Goal: Task Accomplishment & Management: Use online tool/utility

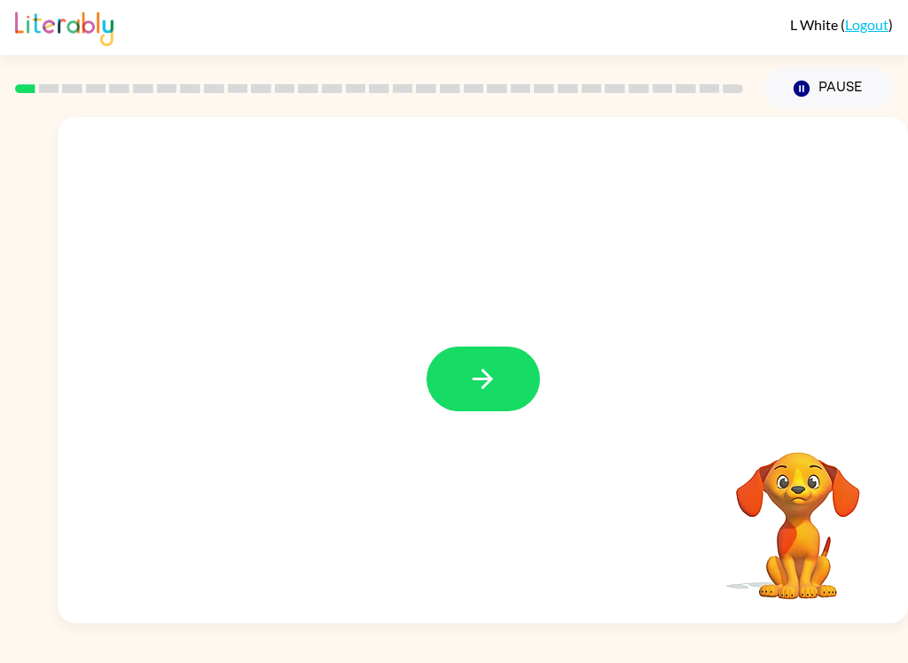
click at [511, 390] on button "button" at bounding box center [484, 379] width 114 height 65
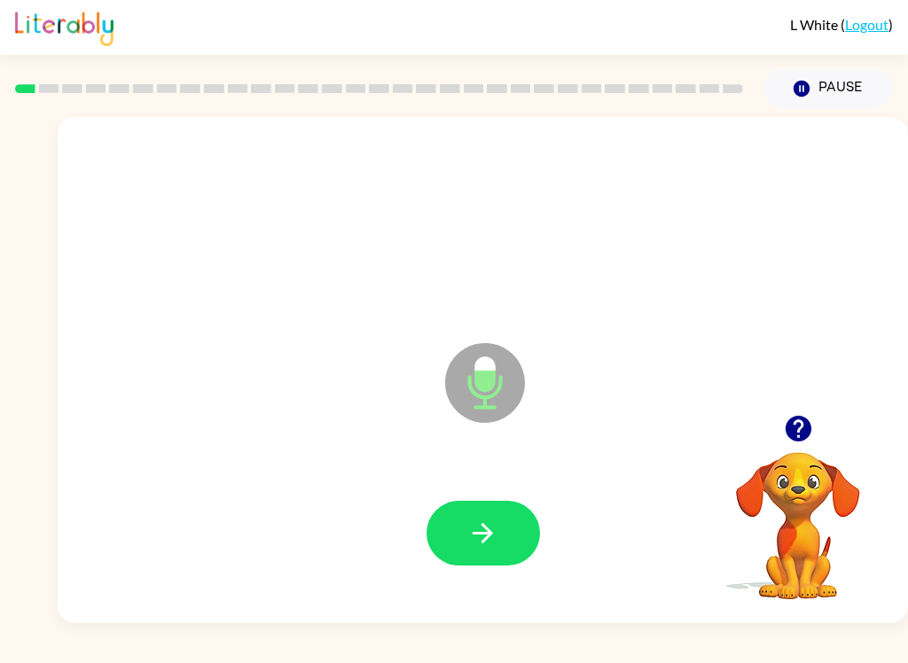
click at [529, 532] on button "button" at bounding box center [484, 533] width 114 height 65
click at [492, 537] on icon "button" at bounding box center [482, 533] width 31 height 31
click at [531, 516] on button "button" at bounding box center [484, 533] width 114 height 65
click at [503, 522] on button "button" at bounding box center [484, 533] width 114 height 65
click at [525, 530] on button "button" at bounding box center [484, 533] width 114 height 65
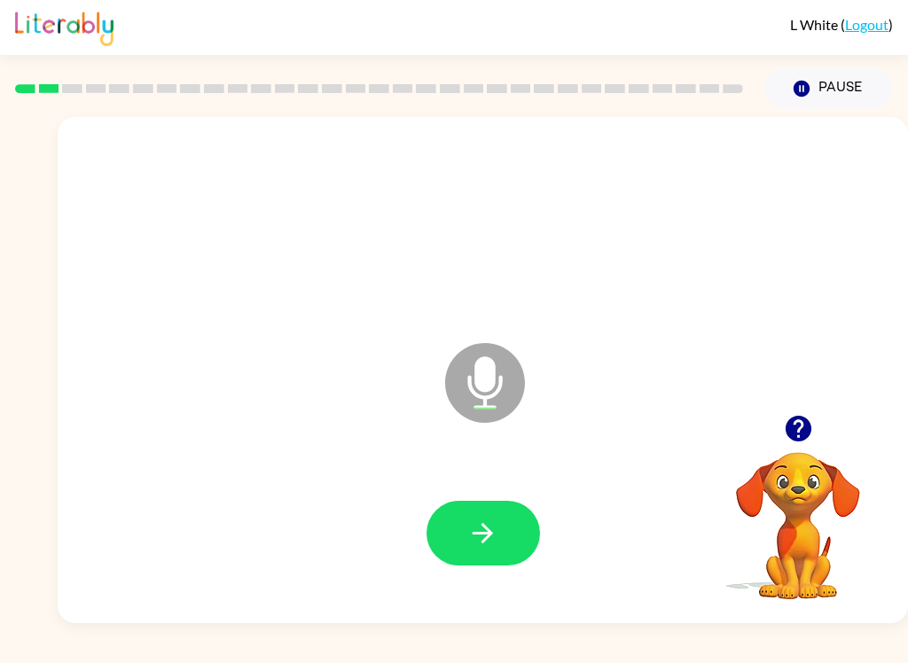
click at [514, 537] on button "button" at bounding box center [484, 533] width 114 height 65
click at [527, 537] on button "button" at bounding box center [484, 533] width 114 height 65
click at [519, 519] on button "button" at bounding box center [484, 533] width 114 height 65
click at [528, 524] on button "button" at bounding box center [484, 533] width 114 height 65
click at [524, 530] on button "button" at bounding box center [484, 533] width 114 height 65
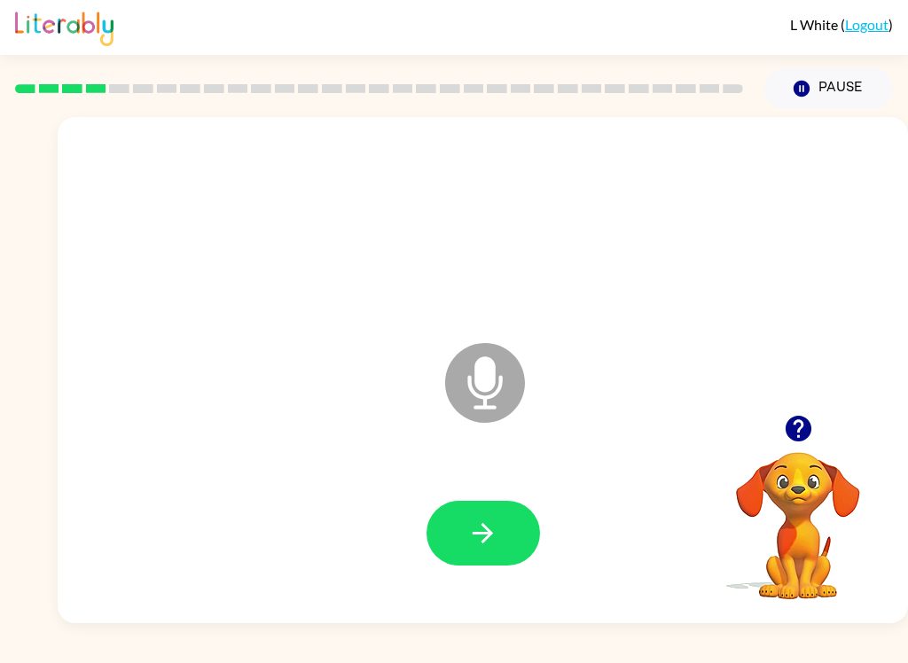
click at [568, 504] on div at bounding box center [482, 533] width 815 height 145
click at [528, 508] on button "button" at bounding box center [484, 533] width 114 height 65
click at [521, 515] on button "button" at bounding box center [484, 533] width 114 height 65
click at [499, 534] on button "button" at bounding box center [484, 533] width 114 height 65
click at [527, 537] on button "button" at bounding box center [484, 533] width 114 height 65
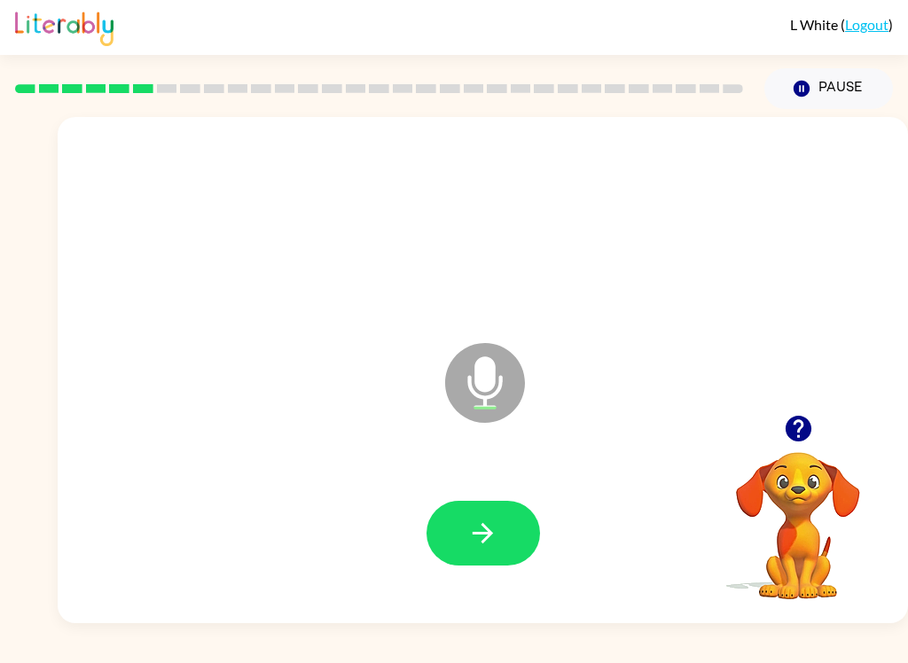
click at [528, 527] on button "button" at bounding box center [484, 533] width 114 height 65
click at [507, 527] on button "button" at bounding box center [484, 533] width 114 height 65
click at [511, 531] on button "button" at bounding box center [484, 533] width 114 height 65
click at [514, 532] on button "button" at bounding box center [484, 533] width 114 height 65
click at [522, 534] on button "button" at bounding box center [484, 533] width 114 height 65
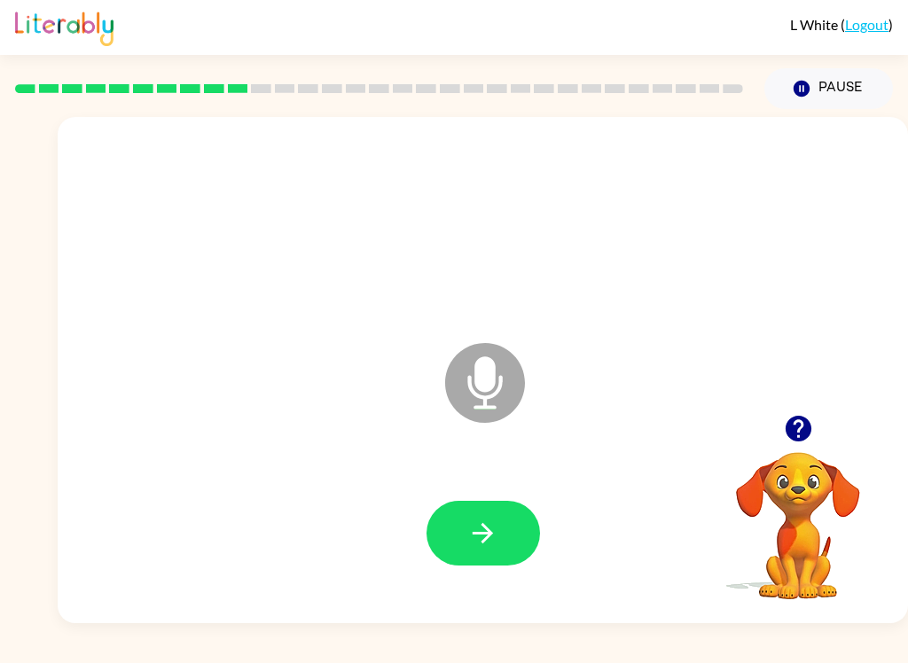
click at [818, 426] on button "button" at bounding box center [798, 428] width 45 height 45
click at [796, 436] on icon "button" at bounding box center [798, 429] width 26 height 26
click at [516, 535] on button "button" at bounding box center [484, 533] width 114 height 65
click at [528, 520] on button "button" at bounding box center [484, 533] width 114 height 65
click at [506, 528] on button "button" at bounding box center [484, 533] width 114 height 65
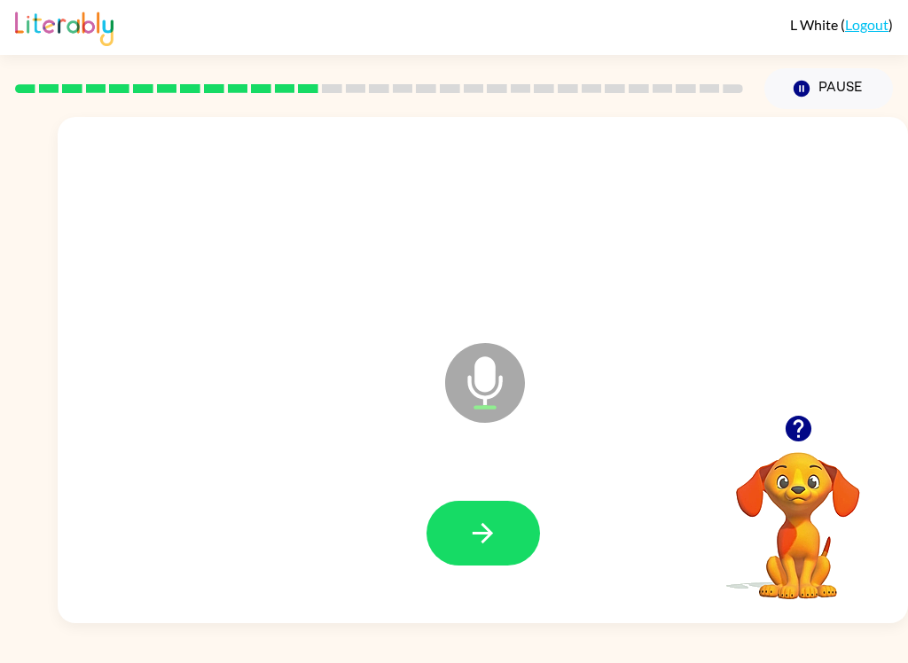
click at [503, 530] on button "button" at bounding box center [484, 533] width 114 height 65
click at [488, 537] on icon "button" at bounding box center [483, 533] width 20 height 20
click at [482, 549] on icon "button" at bounding box center [482, 533] width 31 height 31
click at [482, 519] on icon "button" at bounding box center [482, 533] width 31 height 31
click at [506, 522] on button "button" at bounding box center [484, 533] width 114 height 65
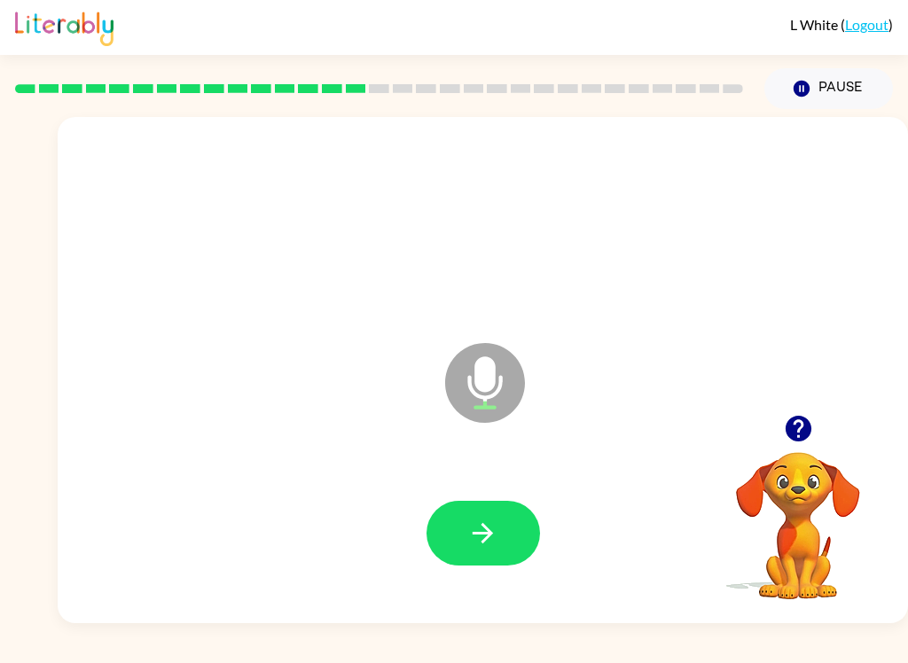
click at [512, 553] on button "button" at bounding box center [484, 533] width 114 height 65
click at [517, 548] on button "button" at bounding box center [484, 533] width 114 height 65
click at [523, 535] on button "button" at bounding box center [484, 533] width 114 height 65
click at [506, 545] on button "button" at bounding box center [484, 533] width 114 height 65
click at [478, 522] on icon "button" at bounding box center [482, 533] width 31 height 31
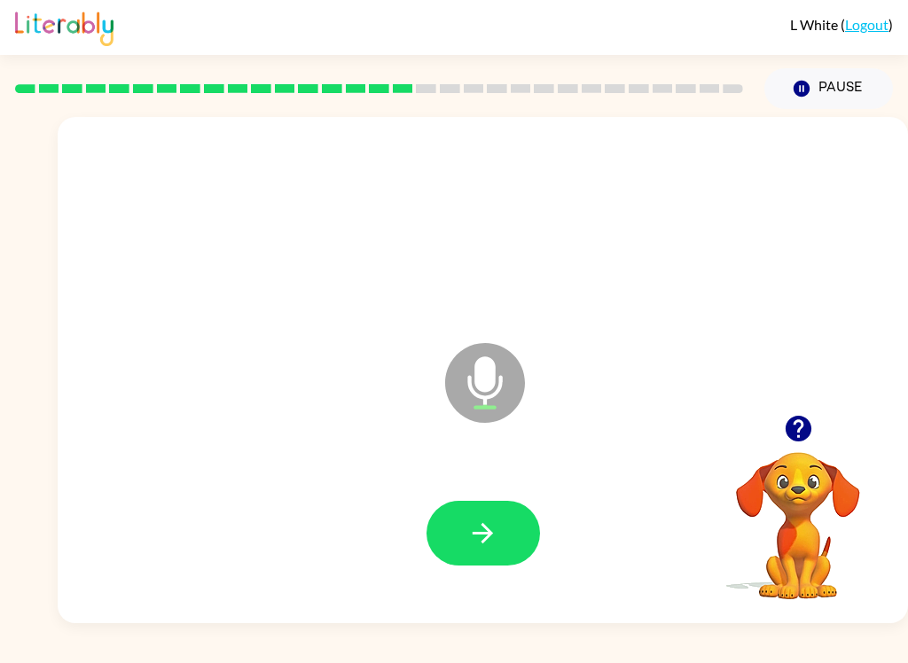
click at [474, 524] on icon "button" at bounding box center [482, 533] width 31 height 31
click at [478, 521] on icon "button" at bounding box center [482, 533] width 31 height 31
click at [490, 538] on icon "button" at bounding box center [482, 533] width 31 height 31
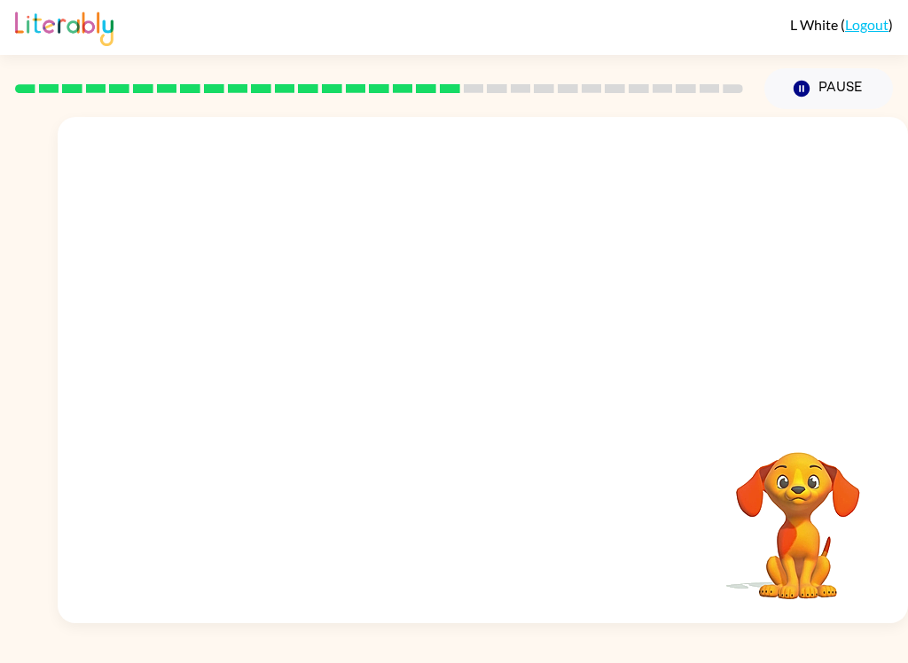
click at [824, 484] on video "Your browser must support playing .mp4 files to use Literably. Please try using…" at bounding box center [798, 513] width 177 height 177
click at [822, 477] on video "Your browser must support playing .mp4 files to use Literably. Please try using…" at bounding box center [798, 513] width 177 height 177
click at [822, 412] on div at bounding box center [483, 266] width 851 height 298
click at [842, 473] on video "Your browser must support playing .mp4 files to use Literably. Please try using…" at bounding box center [798, 513] width 177 height 177
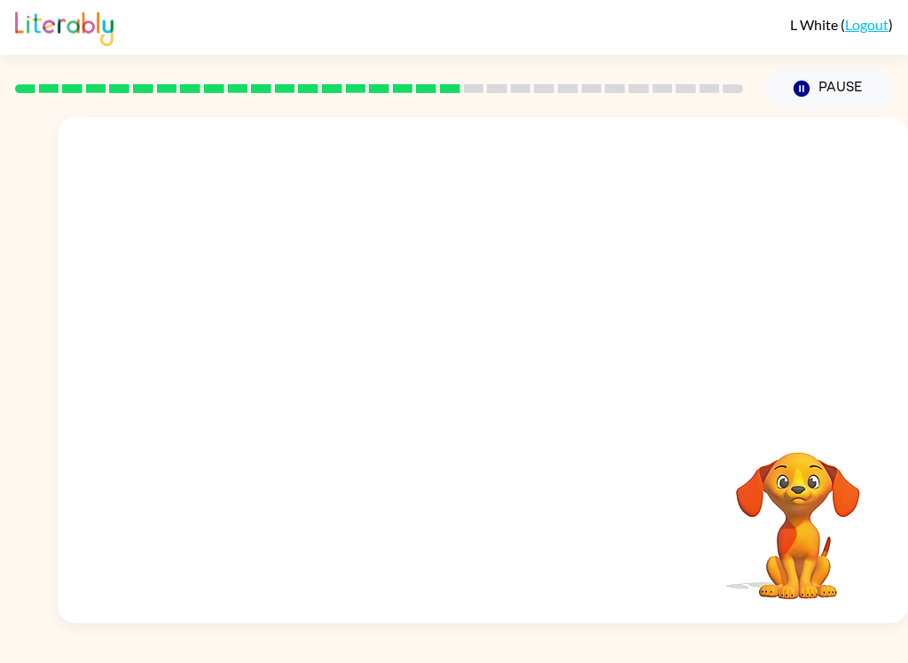
click at [789, 503] on video "Your browser must support playing .mp4 files to use Literably. Please try using…" at bounding box center [798, 513] width 177 height 177
click at [791, 482] on video "Your browser must support playing .mp4 files to use Literably. Please try using…" at bounding box center [798, 513] width 177 height 177
click at [798, 493] on video "Your browser must support playing .mp4 files to use Literably. Please try using…" at bounding box center [798, 513] width 177 height 177
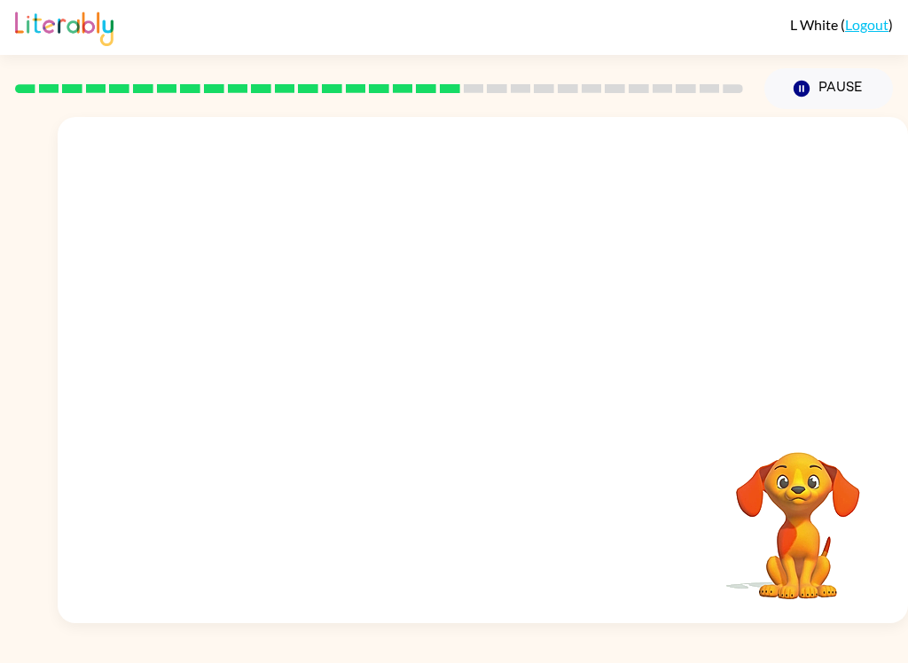
click at [798, 493] on video "Your browser must support playing .mp4 files to use Literably. Please try using…" at bounding box center [798, 513] width 177 height 177
click at [796, 484] on video "Your browser must support playing .mp4 files to use Literably. Please try using…" at bounding box center [798, 513] width 177 height 177
click at [804, 459] on video "Your browser must support playing .mp4 files to use Literably. Please try using…" at bounding box center [798, 513] width 177 height 177
click at [830, 418] on div "Your browser must support playing .mp4 files to use Literably. Please try using…" at bounding box center [483, 370] width 851 height 506
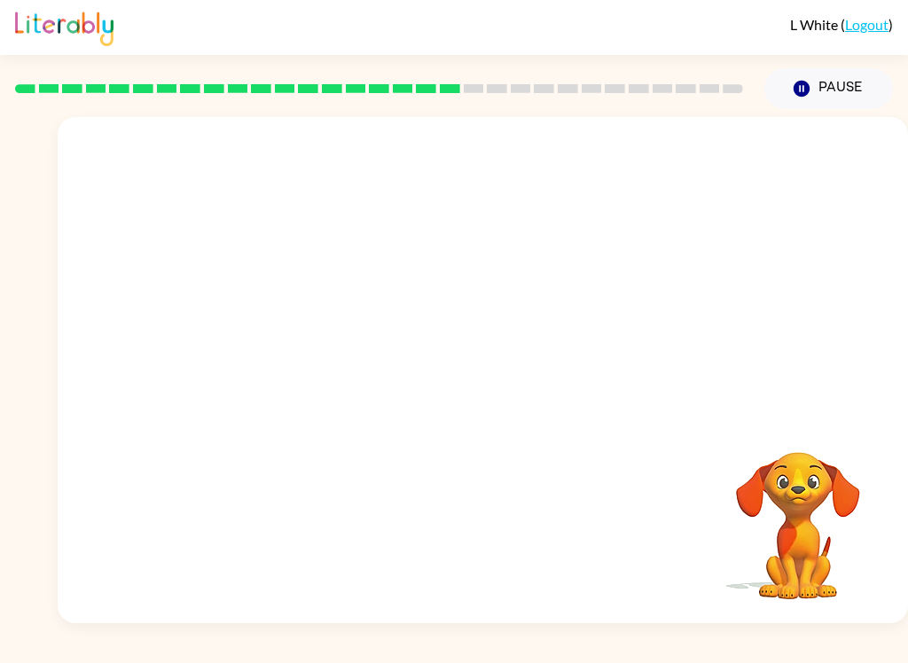
click at [842, 380] on div at bounding box center [483, 266] width 851 height 298
click at [841, 380] on div at bounding box center [483, 266] width 851 height 298
click at [820, 356] on div at bounding box center [483, 266] width 851 height 298
click at [821, 365] on div at bounding box center [483, 266] width 851 height 298
click at [838, 362] on div at bounding box center [483, 266] width 851 height 298
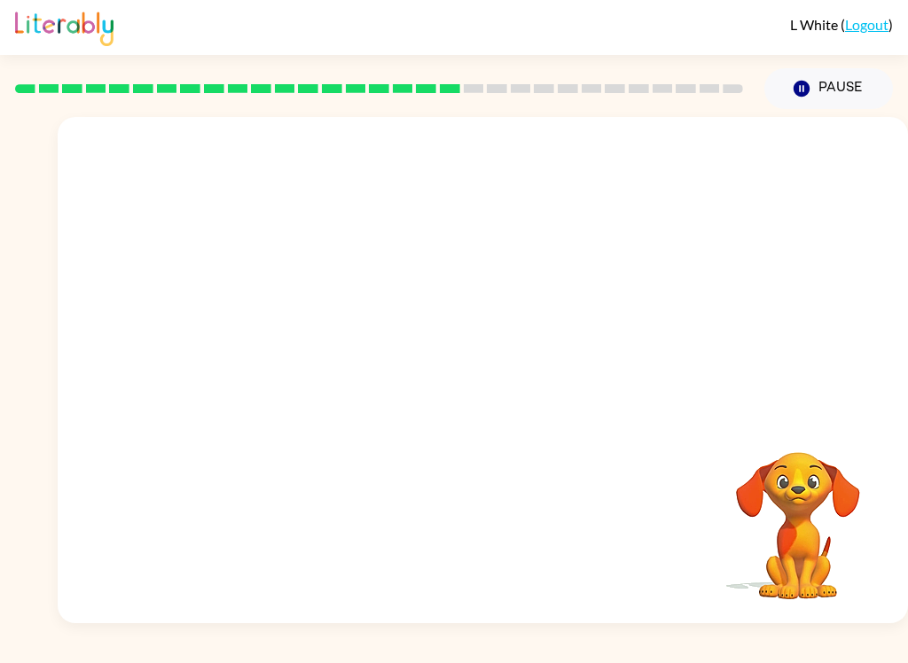
click at [620, 405] on div at bounding box center [483, 266] width 851 height 298
click at [585, 491] on div "Your browser must support playing .mp4 files to use Literably. Please try using…" at bounding box center [483, 370] width 851 height 506
click at [585, 490] on div "Your browser must support playing .mp4 files to use Literably. Please try using…" at bounding box center [483, 370] width 851 height 506
click at [546, 506] on div "Your browser must support playing .mp4 files to use Literably. Please try using…" at bounding box center [483, 370] width 851 height 506
click at [754, 499] on video "Your browser must support playing .mp4 files to use Literably. Please try using…" at bounding box center [798, 513] width 177 height 177
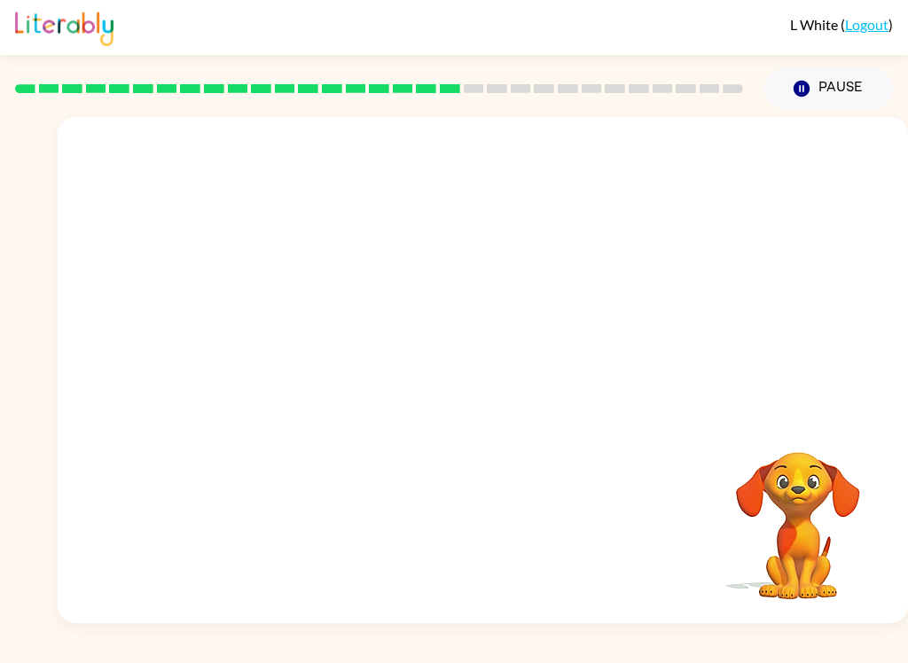
click at [691, 383] on div at bounding box center [483, 266] width 851 height 298
click at [575, 304] on div at bounding box center [483, 266] width 851 height 298
click at [813, 506] on video "Your browser must support playing .mp4 files to use Literably. Please try using…" at bounding box center [798, 513] width 177 height 177
click at [853, 98] on button "Pause Pause" at bounding box center [829, 88] width 129 height 41
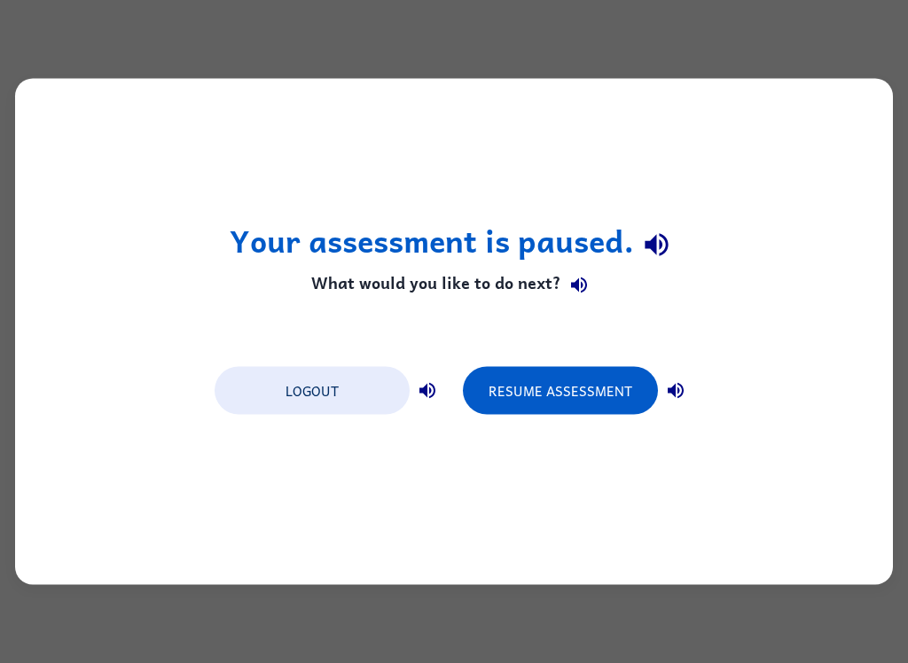
click at [583, 397] on button "Resume Assessment" at bounding box center [560, 391] width 195 height 48
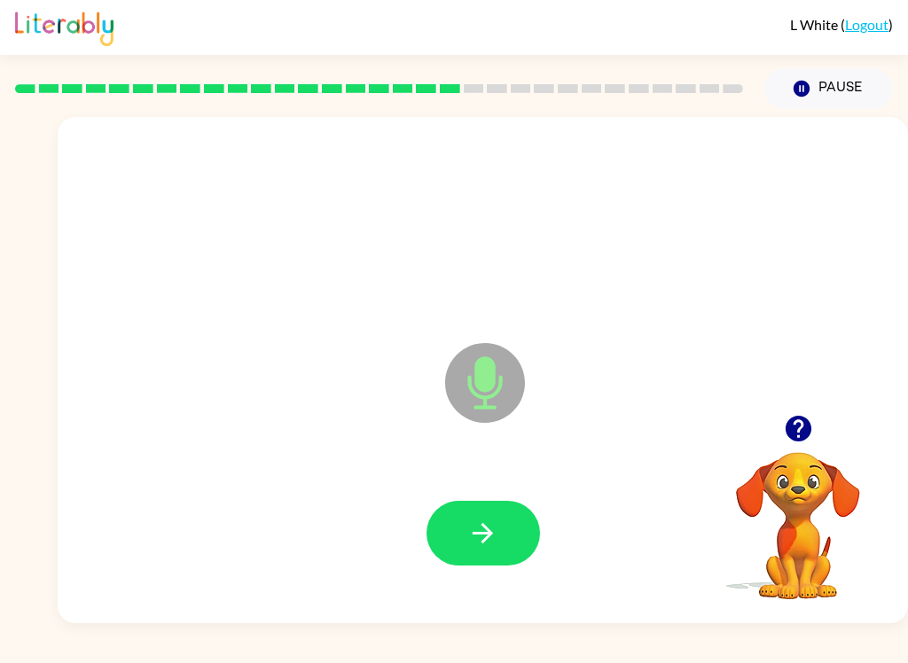
click at [616, 451] on icon "Microphone The Microphone is here when it is your turn to talk" at bounding box center [574, 405] width 266 height 133
click at [621, 449] on icon "Microphone The Microphone is here when it is your turn to talk" at bounding box center [574, 405] width 266 height 133
click at [504, 534] on button "button" at bounding box center [484, 533] width 114 height 65
click at [514, 535] on button "button" at bounding box center [484, 533] width 114 height 65
click at [517, 527] on button "button" at bounding box center [484, 533] width 114 height 65
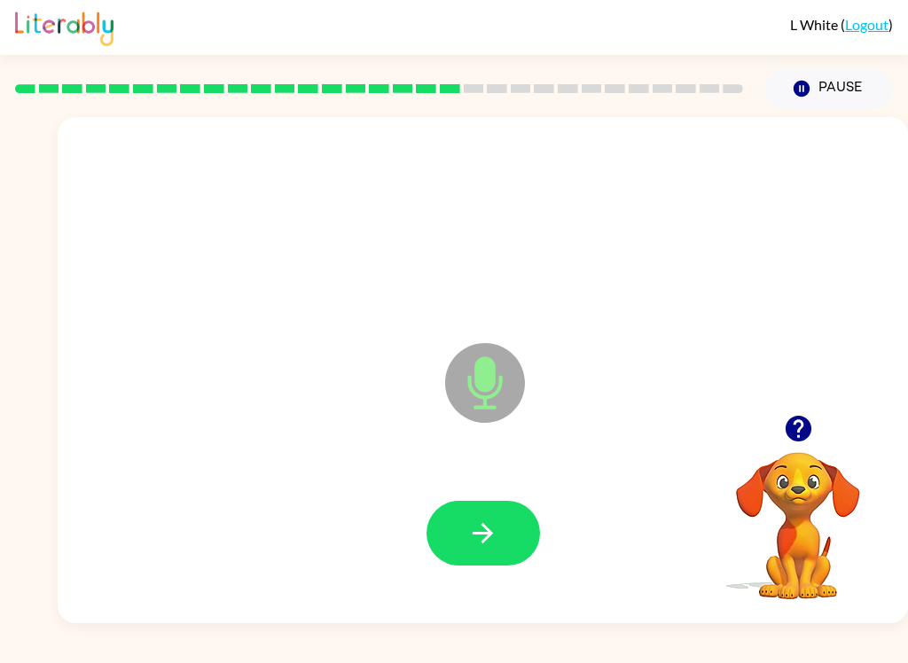
click at [522, 532] on button "button" at bounding box center [484, 533] width 114 height 65
click at [496, 540] on icon "button" at bounding box center [482, 533] width 31 height 31
click at [499, 524] on button "button" at bounding box center [484, 533] width 114 height 65
click at [488, 535] on icon "button" at bounding box center [483, 533] width 20 height 20
click at [502, 529] on button "button" at bounding box center [484, 533] width 114 height 65
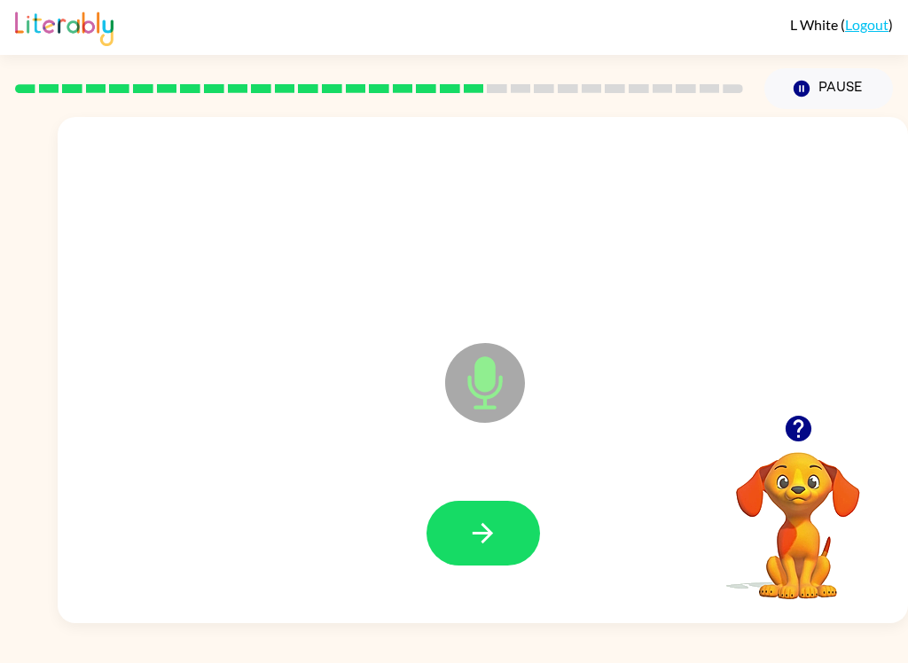
click at [510, 527] on button "button" at bounding box center [484, 533] width 114 height 65
click at [507, 530] on button "button" at bounding box center [484, 533] width 114 height 65
click at [511, 517] on button "button" at bounding box center [484, 533] width 114 height 65
click at [524, 528] on button "button" at bounding box center [484, 533] width 114 height 65
click at [514, 517] on button "button" at bounding box center [484, 533] width 114 height 65
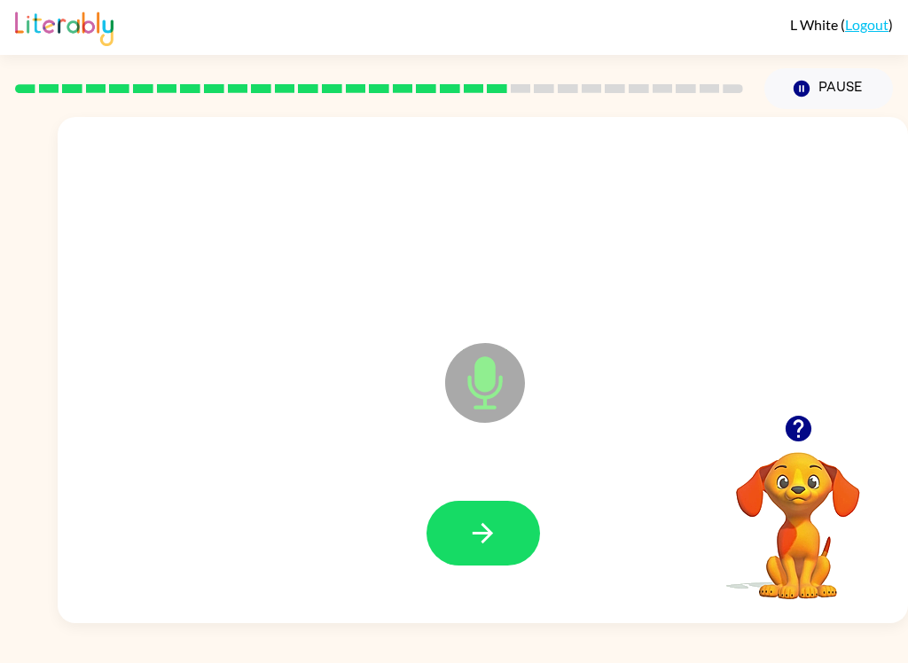
click at [506, 527] on button "button" at bounding box center [484, 533] width 114 height 65
click at [488, 528] on icon "button" at bounding box center [482, 533] width 31 height 31
click at [498, 524] on button "button" at bounding box center [484, 533] width 114 height 65
click at [472, 556] on button "button" at bounding box center [484, 533] width 114 height 65
click at [503, 521] on button "button" at bounding box center [484, 533] width 114 height 65
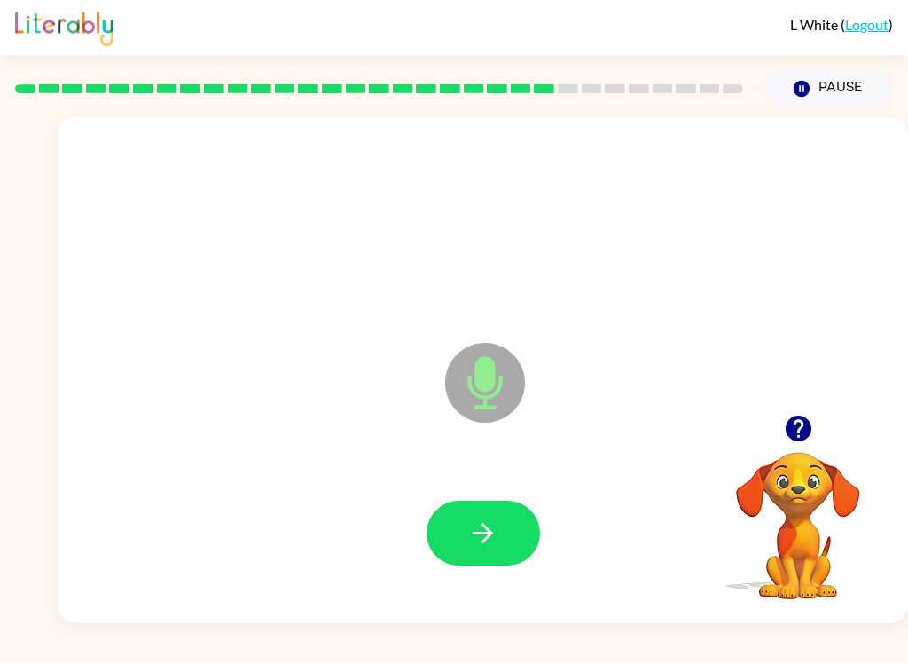
click at [505, 516] on button "button" at bounding box center [484, 533] width 114 height 65
click at [507, 523] on button "button" at bounding box center [484, 533] width 114 height 65
click at [457, 553] on button "button" at bounding box center [484, 533] width 114 height 65
click at [507, 526] on button "button" at bounding box center [484, 533] width 114 height 65
click at [495, 525] on icon "button" at bounding box center [482, 533] width 31 height 31
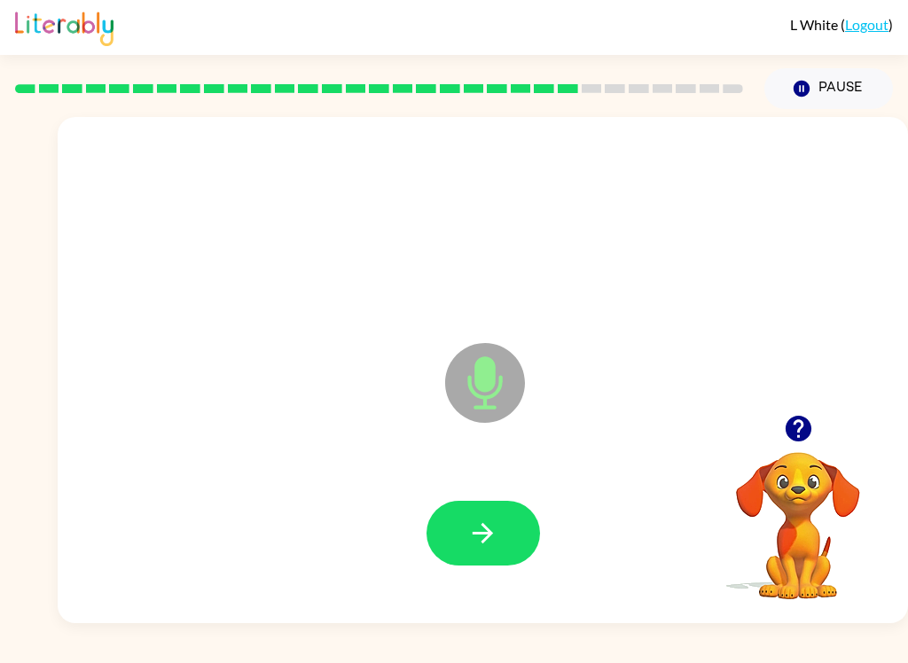
click at [525, 517] on button "button" at bounding box center [484, 533] width 114 height 65
click at [511, 529] on button "button" at bounding box center [484, 533] width 114 height 65
click at [509, 531] on button "button" at bounding box center [484, 533] width 114 height 65
click at [510, 522] on button "button" at bounding box center [484, 533] width 114 height 65
click at [490, 520] on icon "button" at bounding box center [482, 533] width 31 height 31
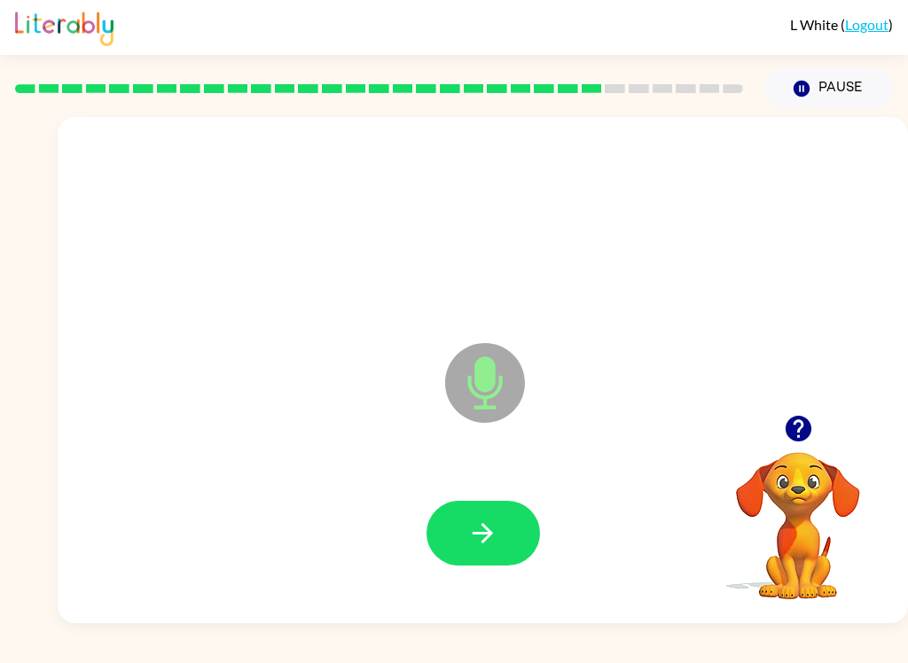
click at [504, 524] on button "button" at bounding box center [484, 533] width 114 height 65
click at [516, 515] on button "button" at bounding box center [484, 533] width 114 height 65
click at [516, 530] on button "button" at bounding box center [484, 533] width 114 height 65
click at [490, 535] on icon "button" at bounding box center [483, 533] width 20 height 20
click at [506, 529] on button "button" at bounding box center [484, 533] width 114 height 65
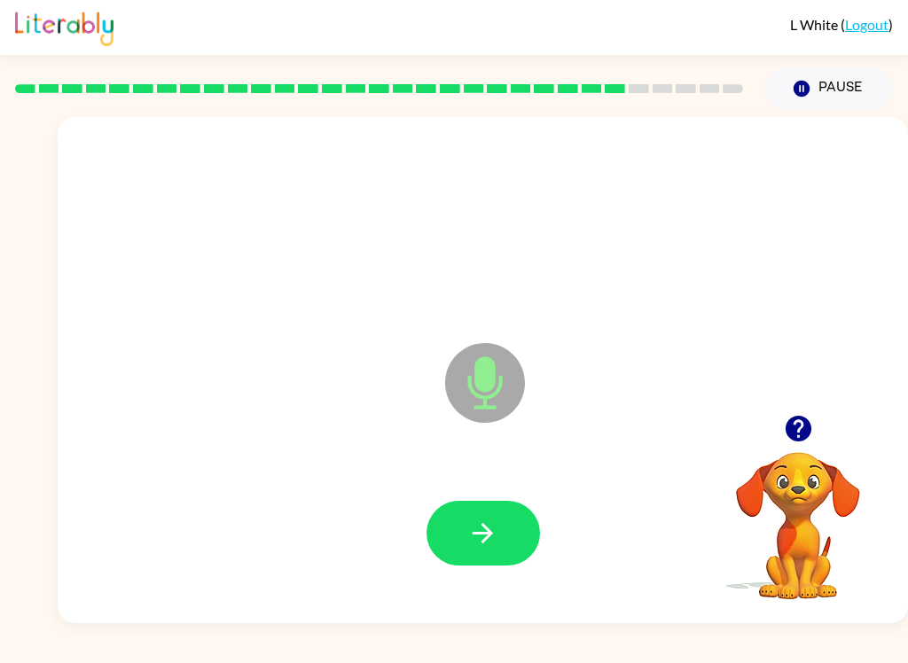
click at [522, 526] on button "button" at bounding box center [484, 533] width 114 height 65
click at [517, 514] on button "button" at bounding box center [484, 533] width 114 height 65
click at [508, 530] on button "button" at bounding box center [484, 533] width 114 height 65
click at [507, 530] on button "button" at bounding box center [484, 533] width 114 height 65
click at [502, 525] on button "button" at bounding box center [484, 533] width 114 height 65
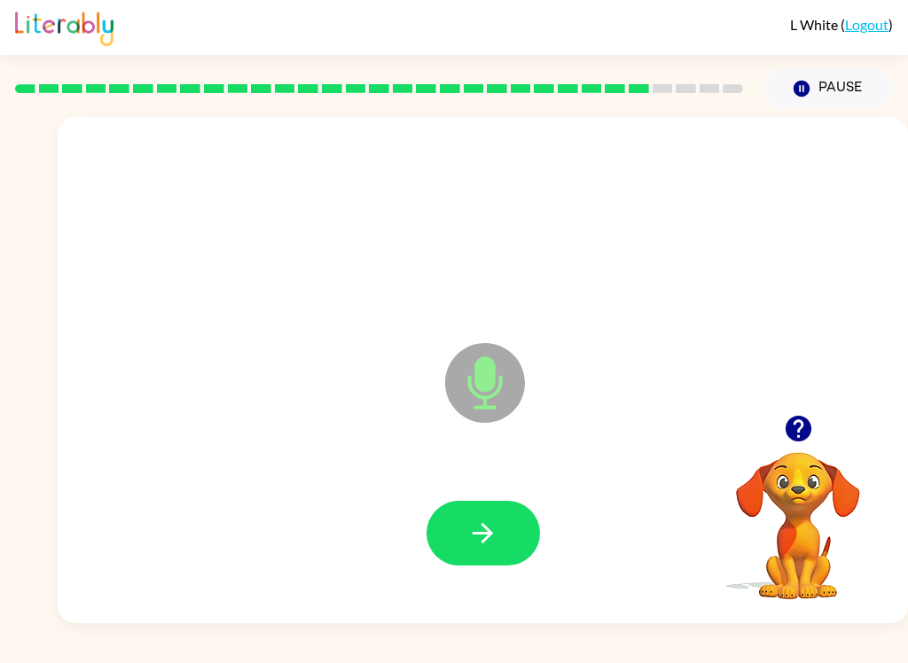
click at [514, 536] on button "button" at bounding box center [484, 533] width 114 height 65
click at [517, 524] on button "button" at bounding box center [484, 533] width 114 height 65
click at [519, 519] on button "button" at bounding box center [484, 533] width 114 height 65
click at [507, 532] on button "button" at bounding box center [484, 533] width 114 height 65
click at [448, 518] on button "button" at bounding box center [484, 533] width 114 height 65
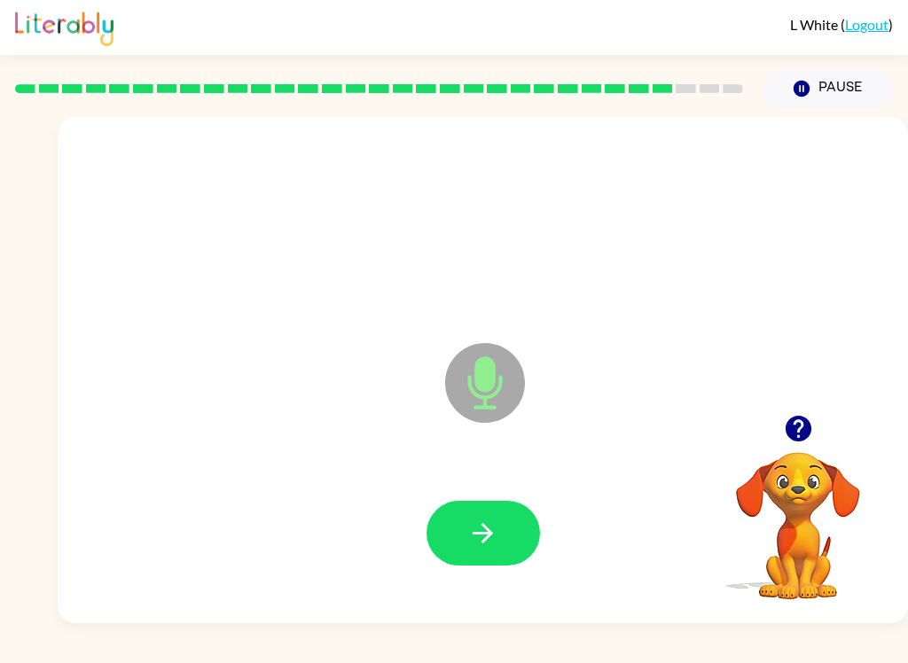
click at [505, 518] on button "button" at bounding box center [484, 533] width 114 height 65
click at [503, 536] on button "button" at bounding box center [484, 533] width 114 height 65
click at [525, 507] on button "button" at bounding box center [484, 533] width 114 height 65
click at [513, 547] on button "button" at bounding box center [484, 533] width 114 height 65
click at [516, 529] on button "button" at bounding box center [484, 533] width 114 height 65
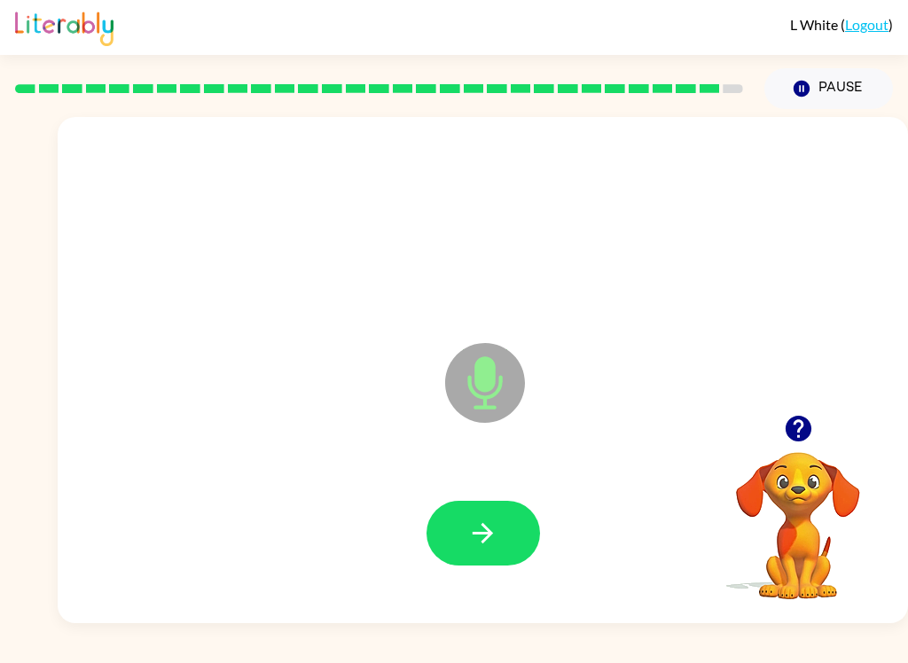
click at [520, 529] on button "button" at bounding box center [484, 533] width 114 height 65
click at [500, 513] on button "button" at bounding box center [484, 533] width 114 height 65
click at [531, 540] on button "button" at bounding box center [484, 533] width 114 height 65
click at [498, 516] on button "button" at bounding box center [484, 533] width 114 height 65
